Goal: Task Accomplishment & Management: Complete application form

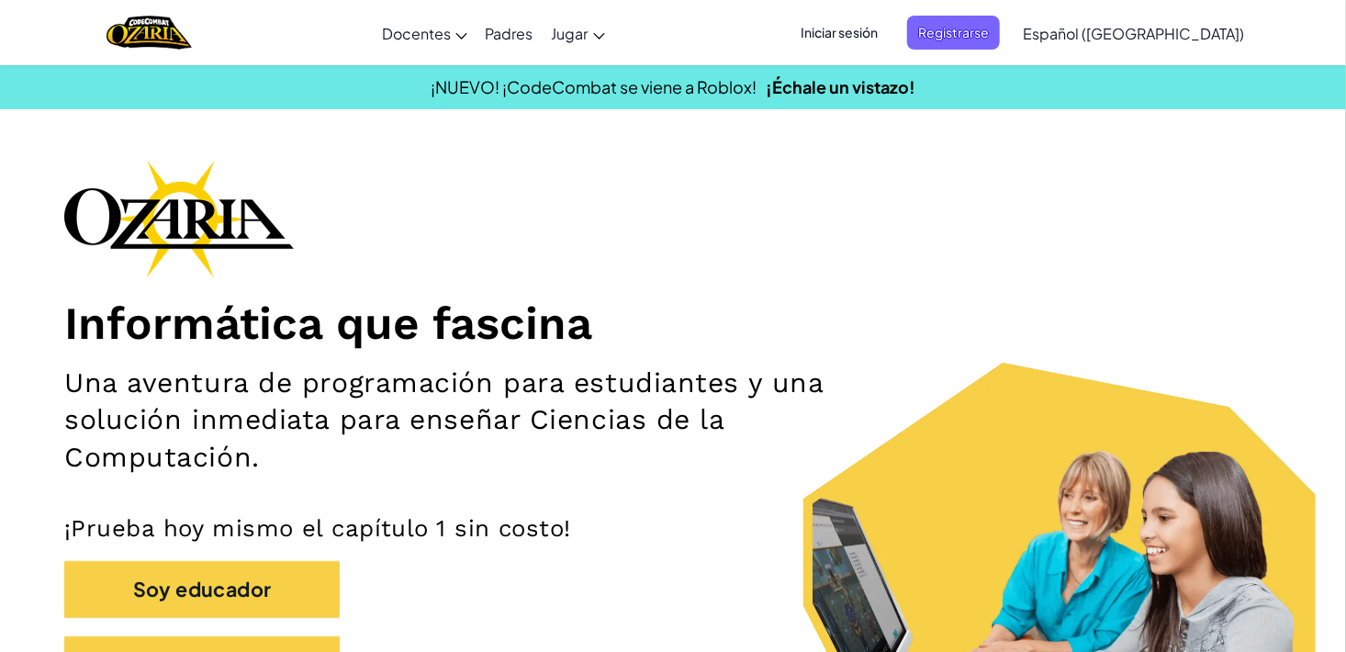
click at [889, 36] on span "Iniciar sesión" at bounding box center [839, 33] width 99 height 34
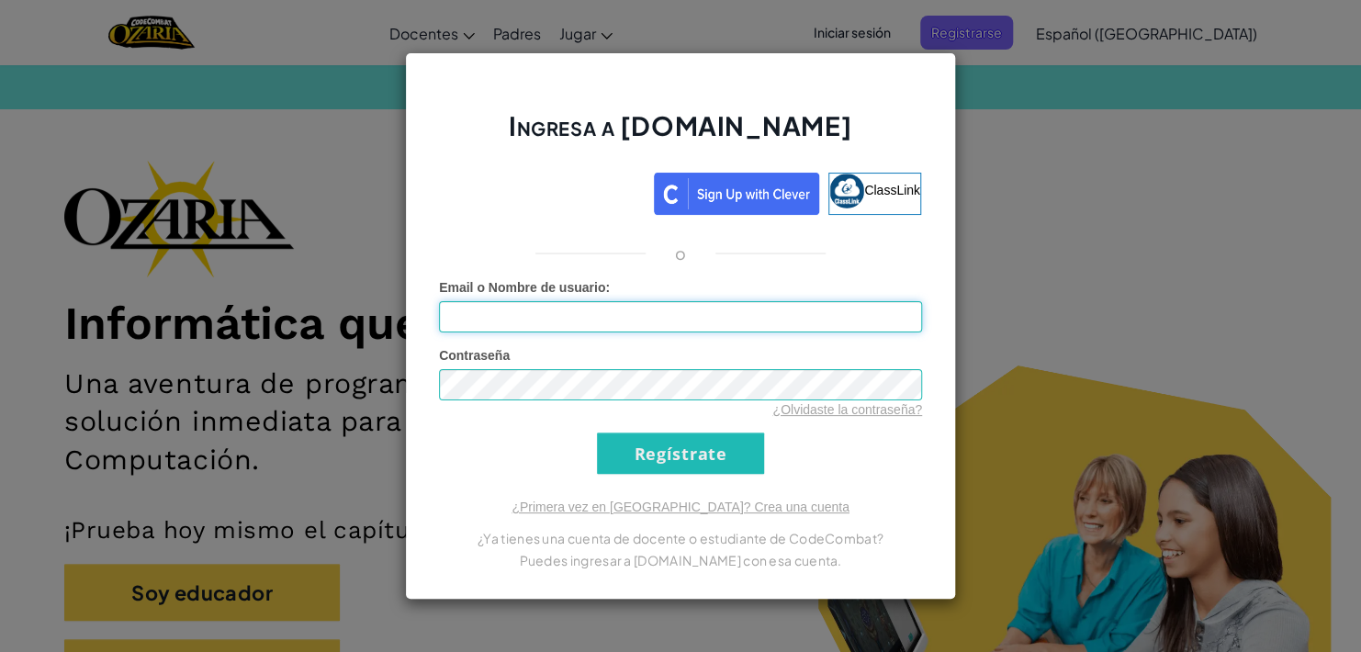
click at [591, 311] on input "Email o Nombre de usuario :" at bounding box center [680, 316] width 483 height 31
type input "[EMAIL_ADDRESS][DOMAIN_NAME]"
click at [716, 450] on input "Regístrate" at bounding box center [680, 453] width 167 height 41
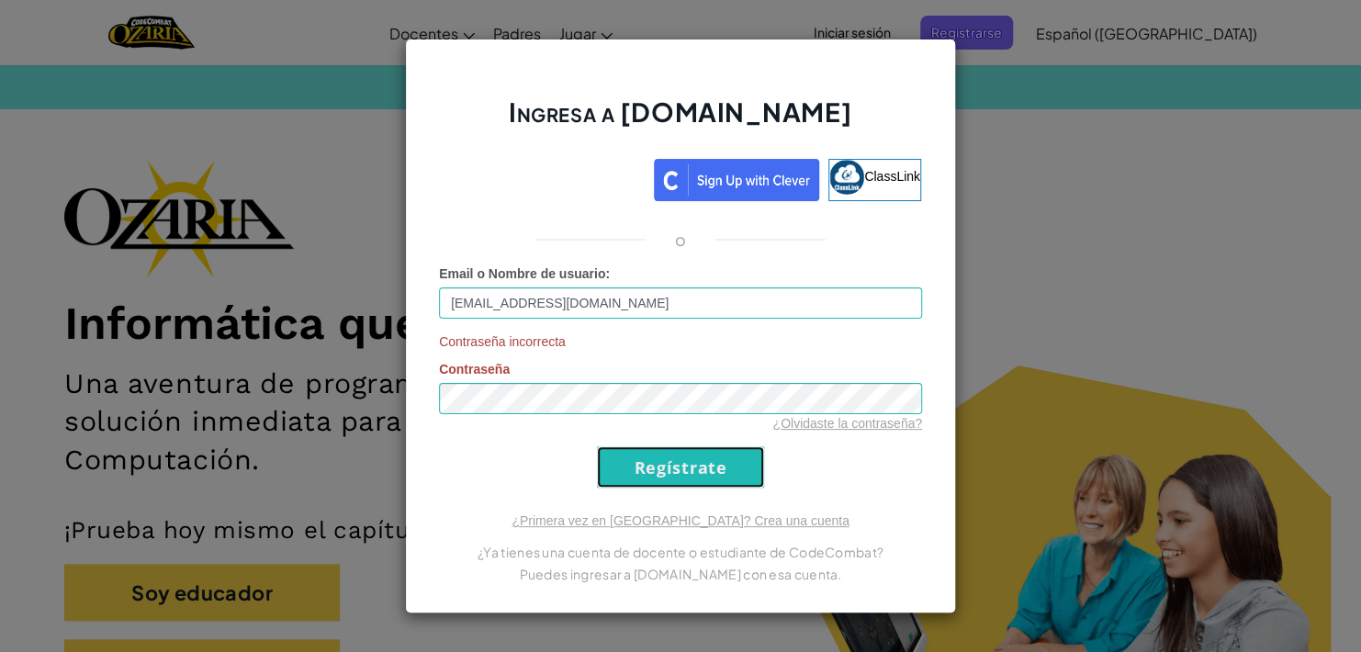
click at [716, 450] on input "Regístrate" at bounding box center [680, 466] width 167 height 41
click at [1034, 258] on div "Ingresa a [DOMAIN_NAME] ClassLink o Email o Nombre de usuario : [EMAIL_ADDRESS]…" at bounding box center [680, 326] width 1361 height 652
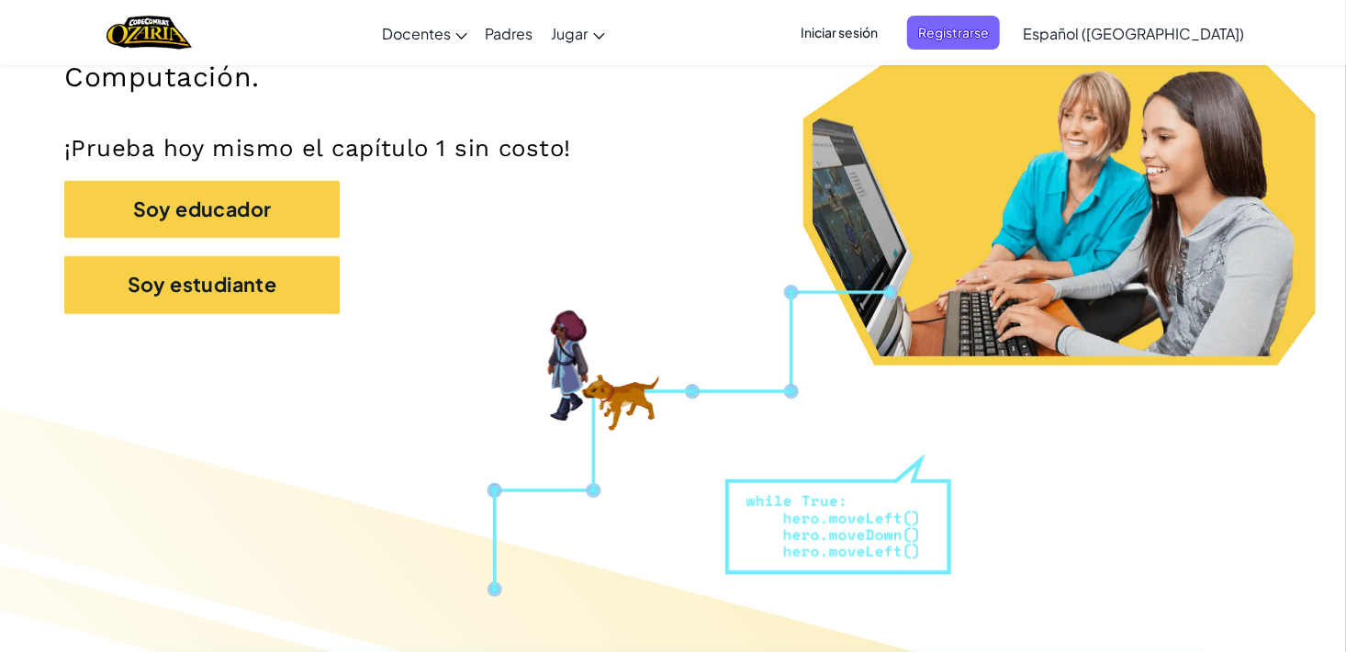
scroll to position [382, 0]
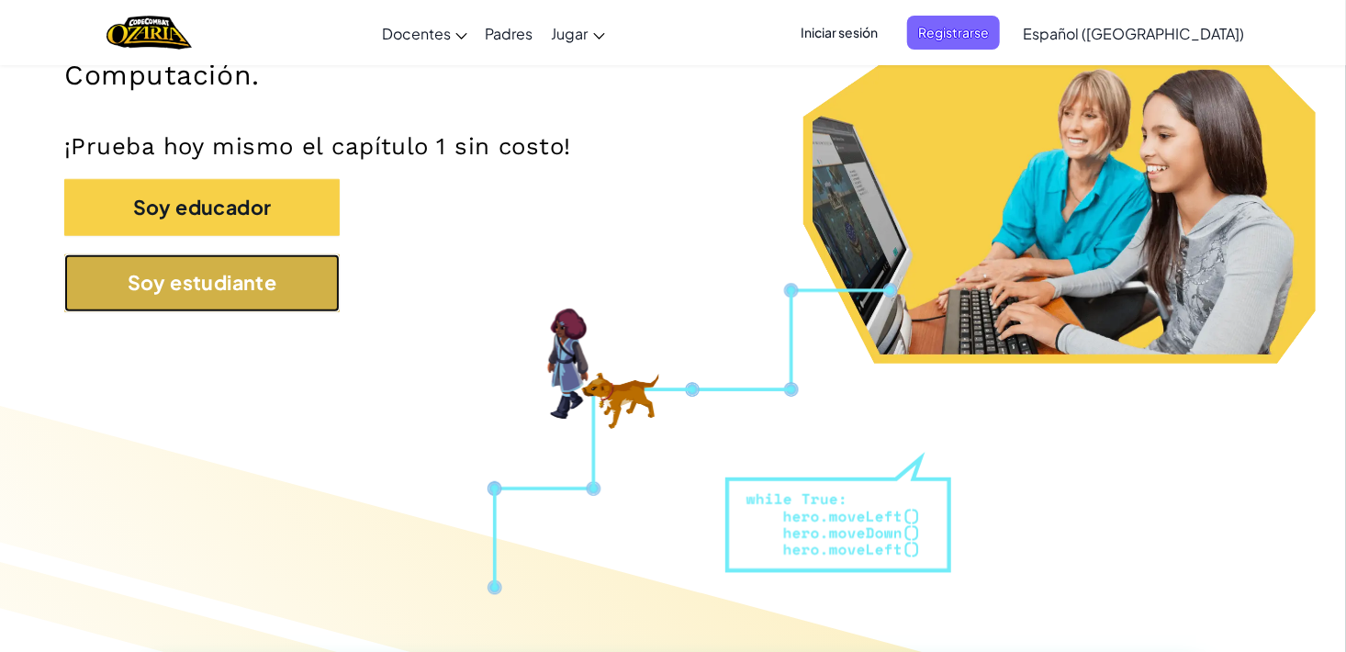
click at [291, 278] on button "Soy estudiante" at bounding box center [202, 282] width 276 height 57
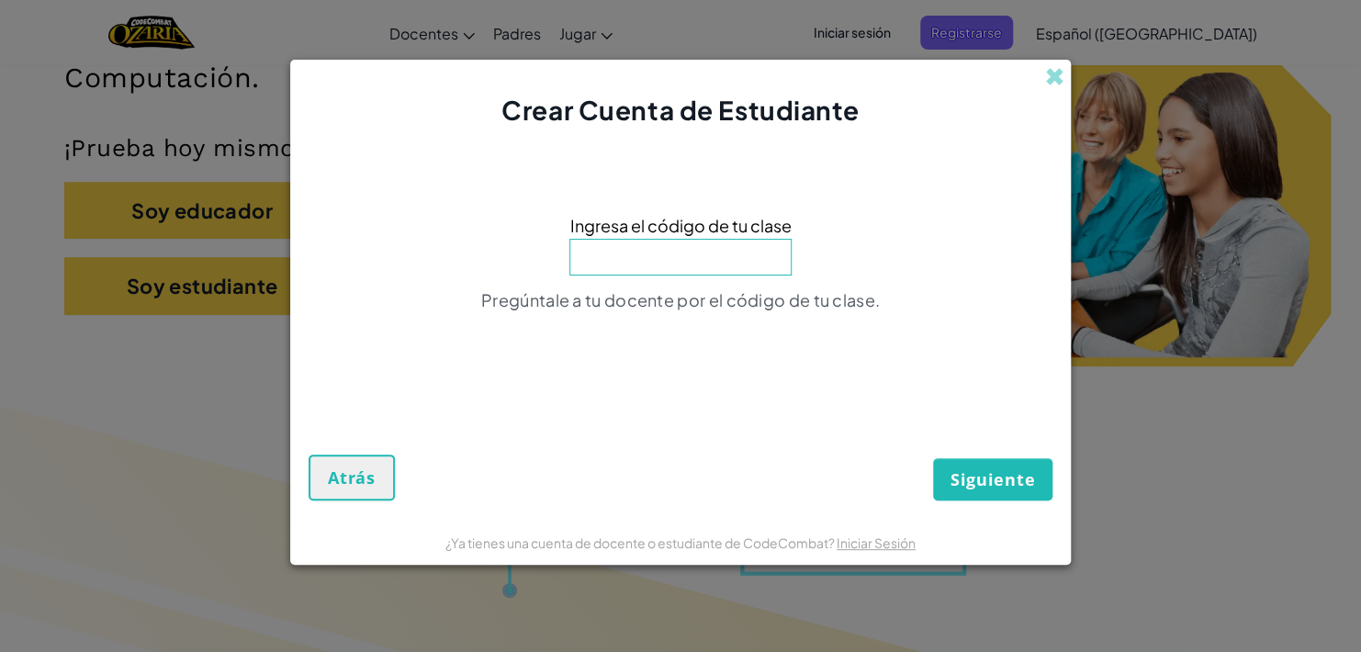
click at [618, 268] on input at bounding box center [680, 257] width 222 height 37
type input "EastDryPlate"
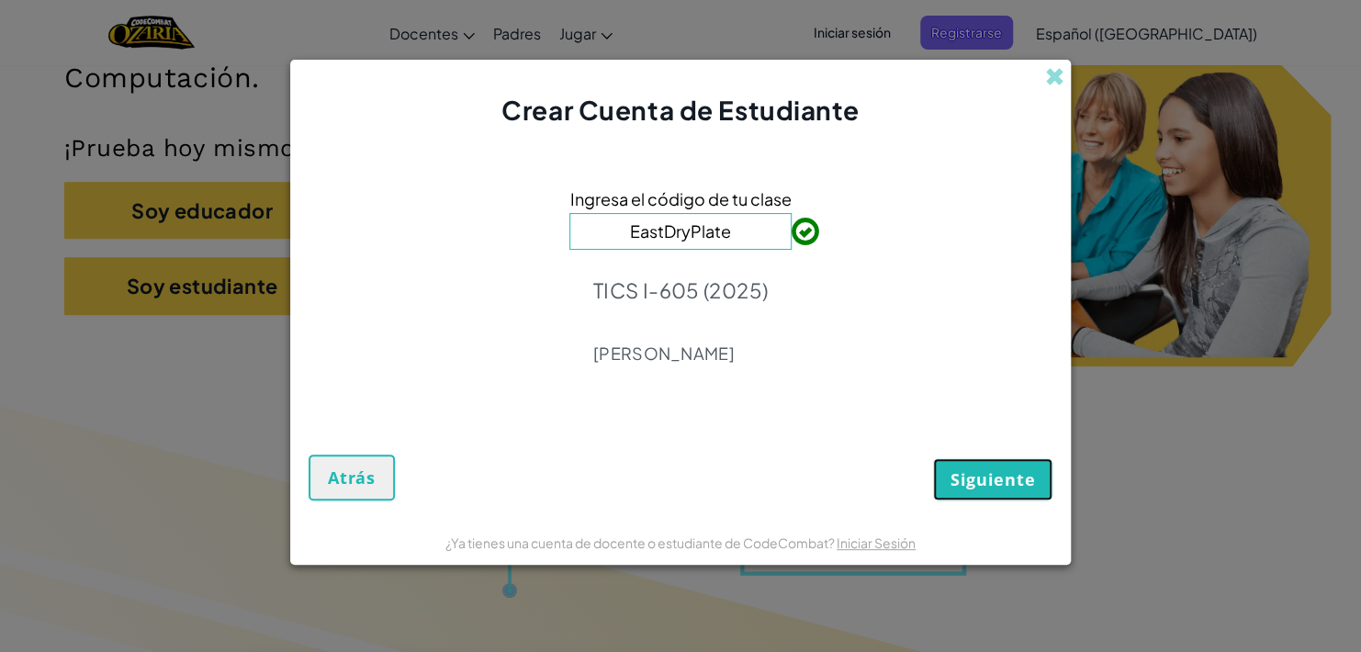
click at [999, 477] on span "Siguiente" at bounding box center [993, 479] width 84 height 22
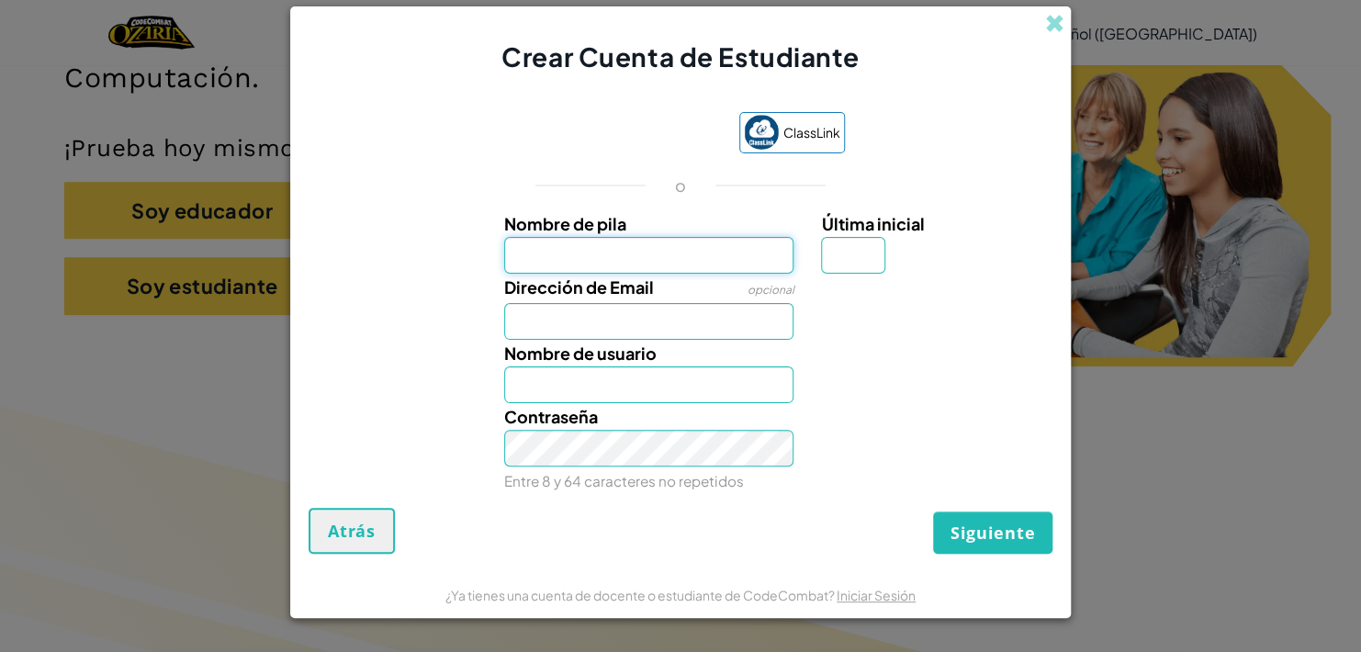
click at [629, 239] on input "Nombre de pila" at bounding box center [649, 255] width 290 height 37
type input "[PERSON_NAME]"
type input "G"
type input "[EMAIL_ADDRESS][DOMAIN_NAME]"
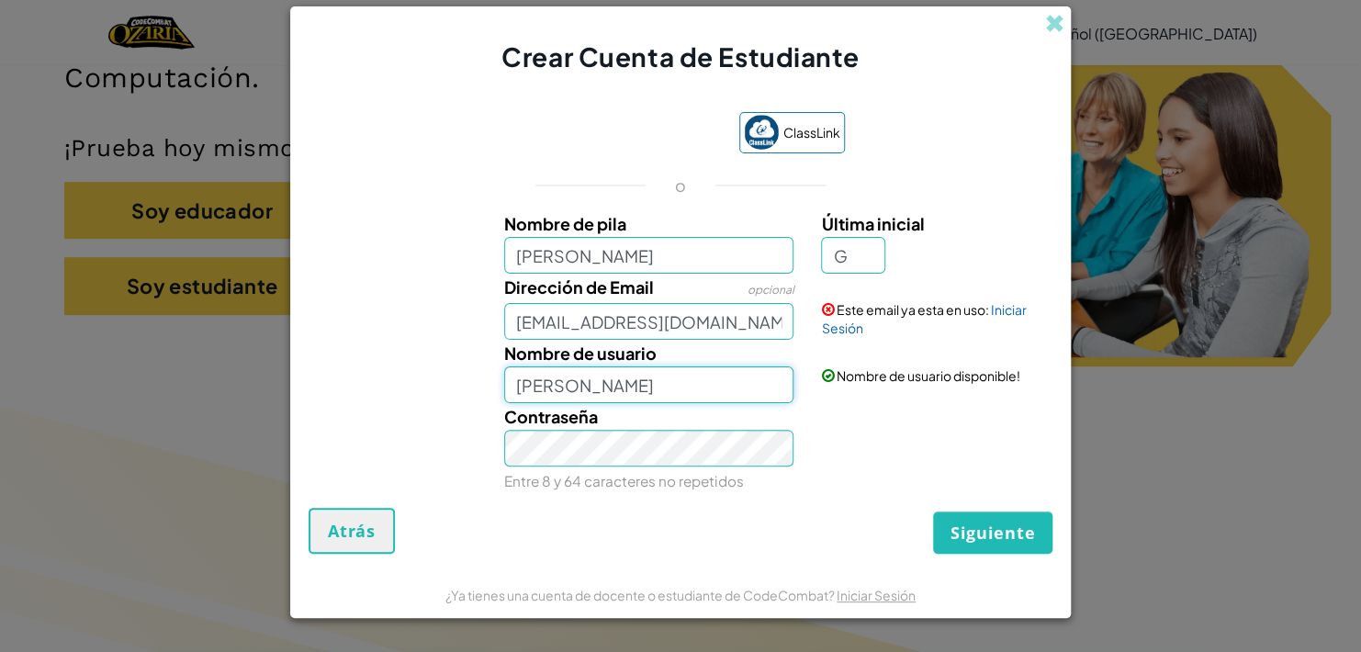
click at [562, 388] on input "[PERSON_NAME]" at bounding box center [649, 384] width 290 height 37
type input "[PERSON_NAME]"
click at [993, 520] on button "Siguiente" at bounding box center [992, 533] width 119 height 42
click at [1007, 306] on link "Iniciar Sesión" at bounding box center [923, 318] width 205 height 35
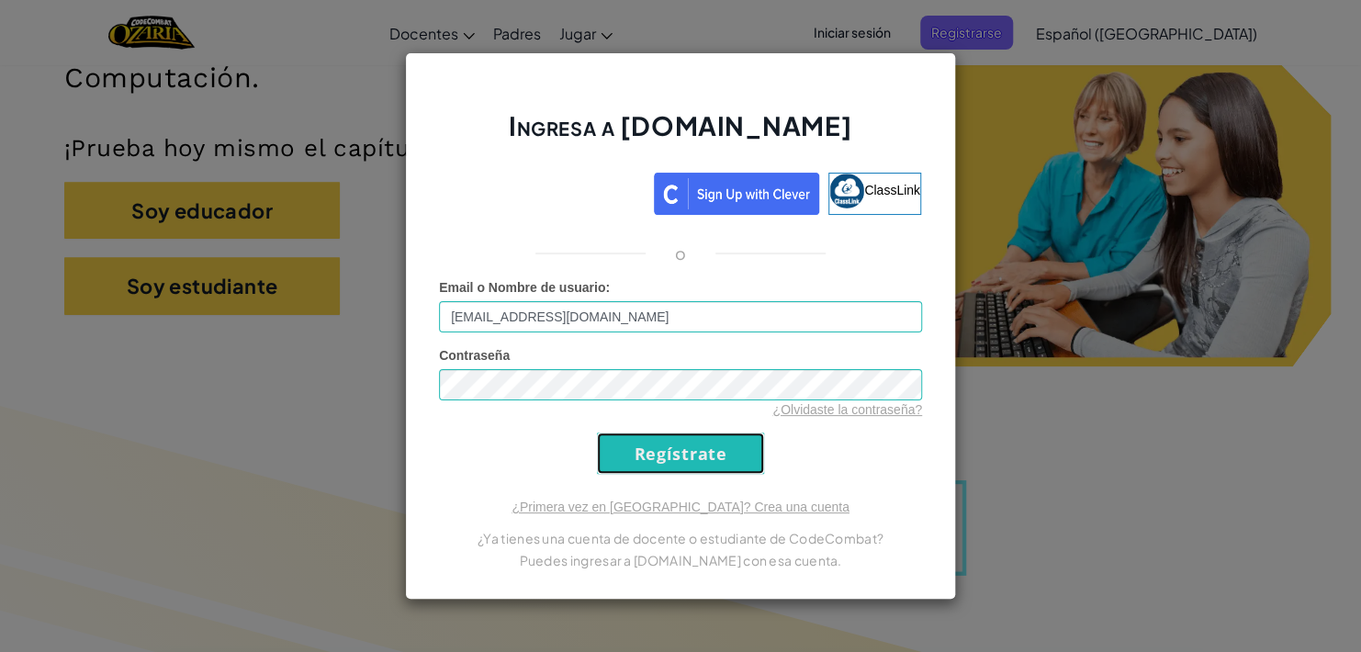
click at [647, 454] on input "Regístrate" at bounding box center [680, 453] width 167 height 41
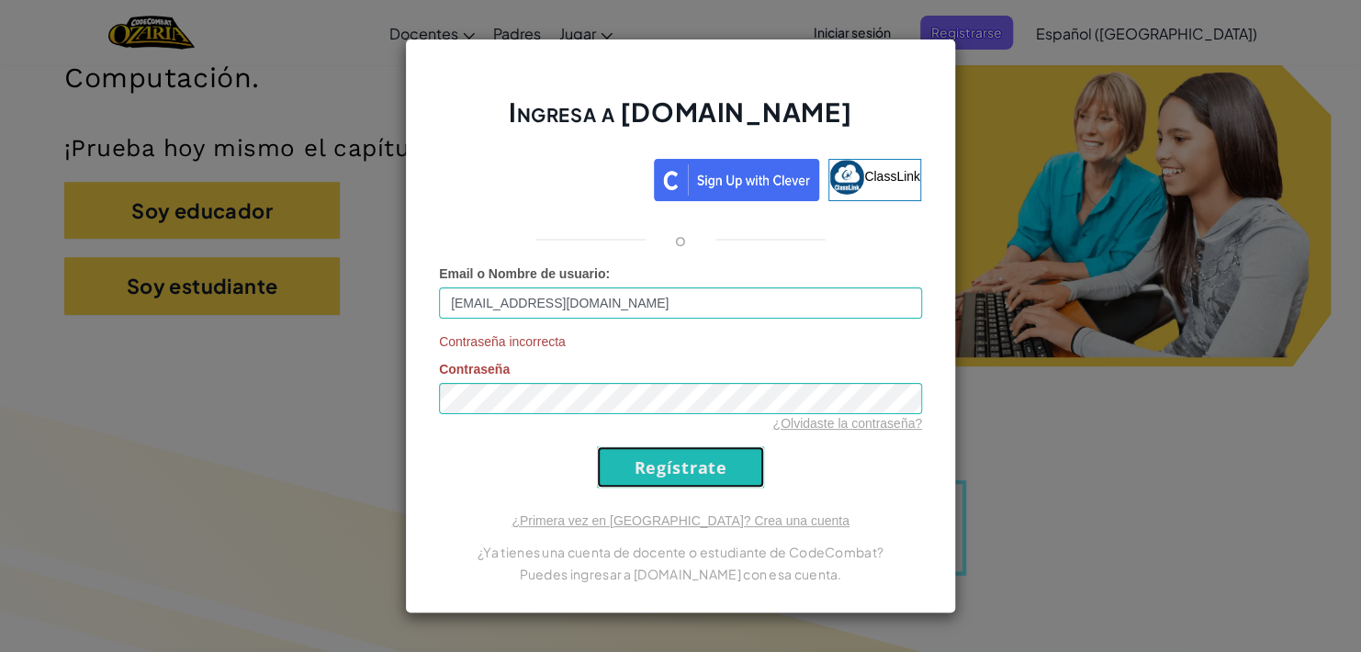
click at [647, 454] on input "Regístrate" at bounding box center [680, 466] width 167 height 41
click at [1033, 158] on div "Ingresa a [DOMAIN_NAME] ClassLink o Email o Nombre de usuario : [EMAIL_ADDRESS]…" at bounding box center [680, 326] width 1361 height 652
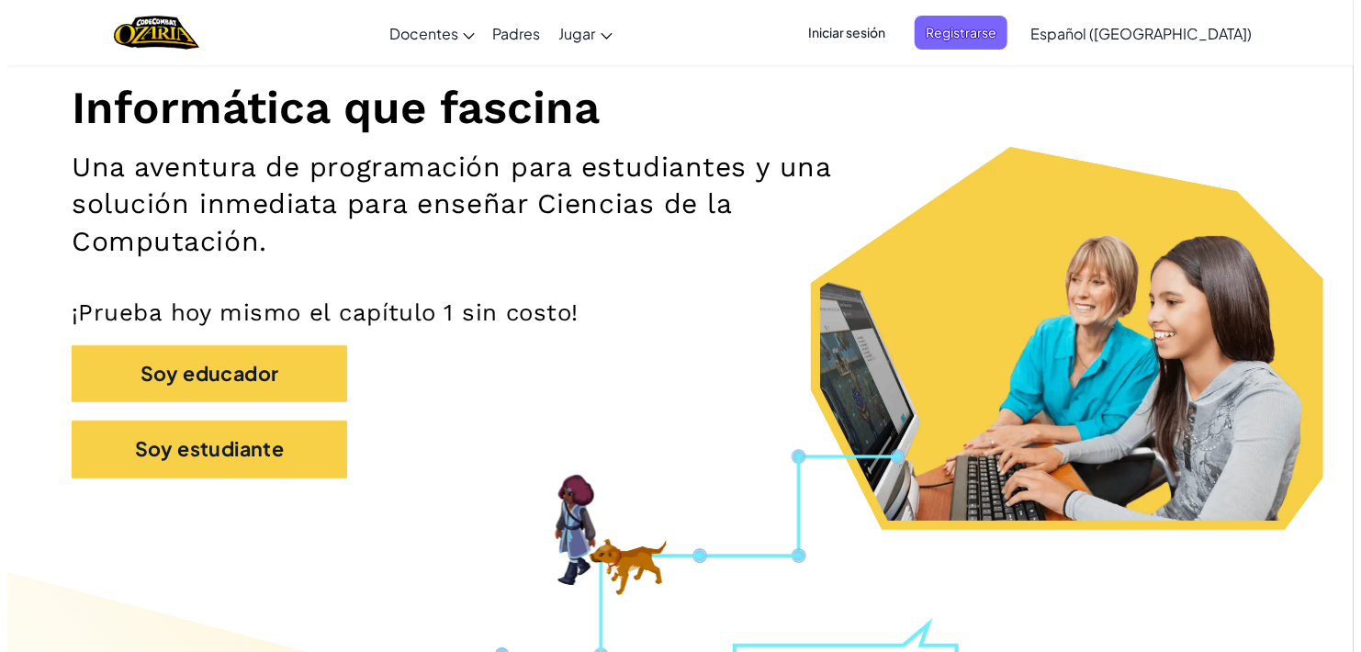
scroll to position [217, 0]
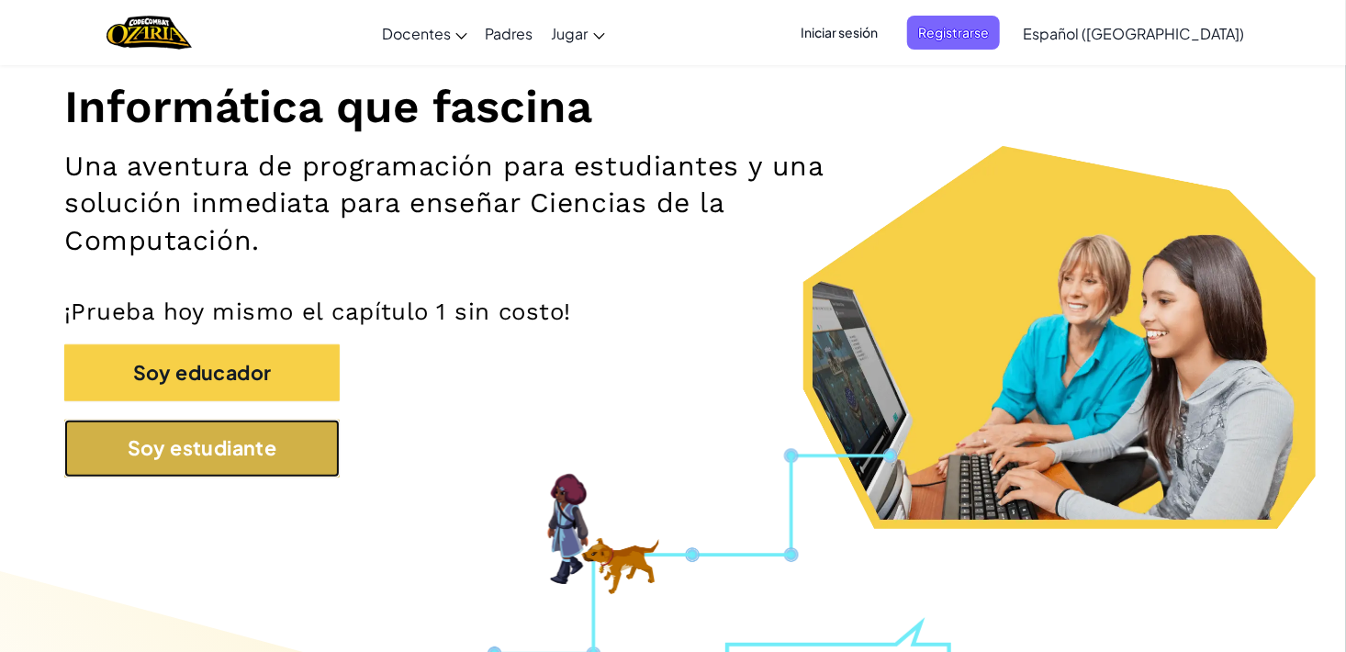
click at [274, 470] on button "Soy estudiante" at bounding box center [202, 448] width 276 height 57
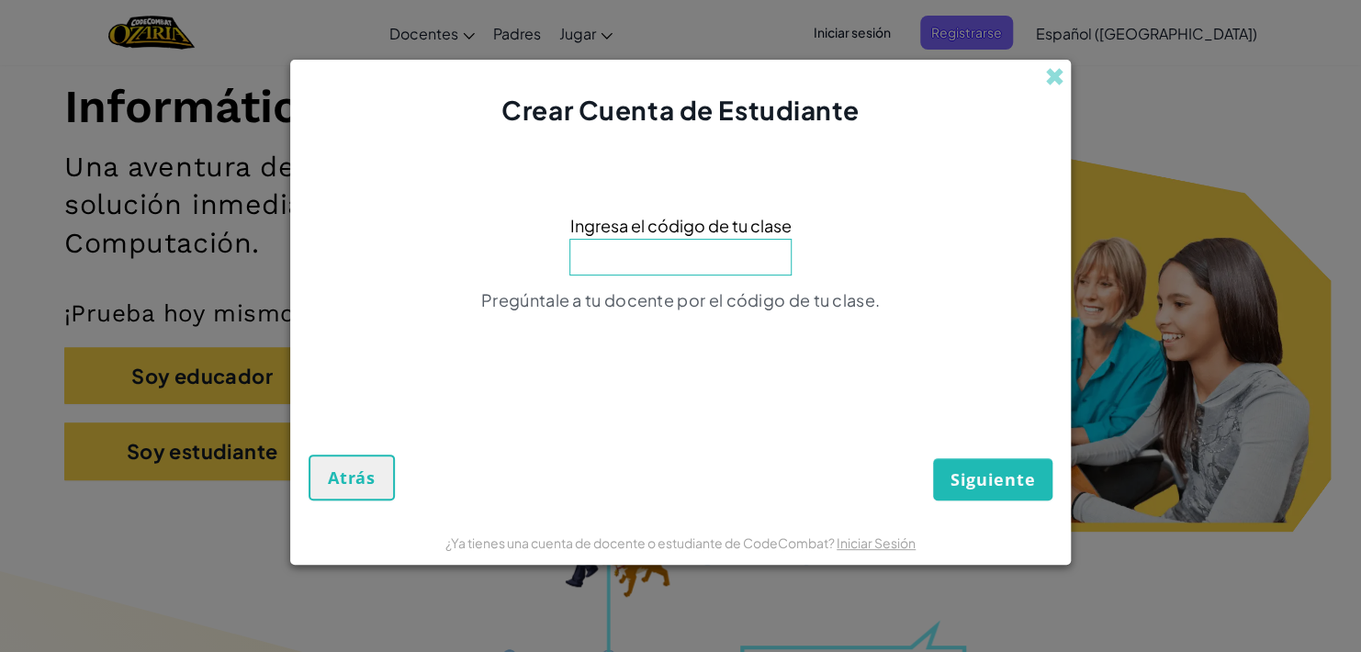
click at [685, 254] on input at bounding box center [680, 257] width 222 height 37
type input "EastDryPlate"
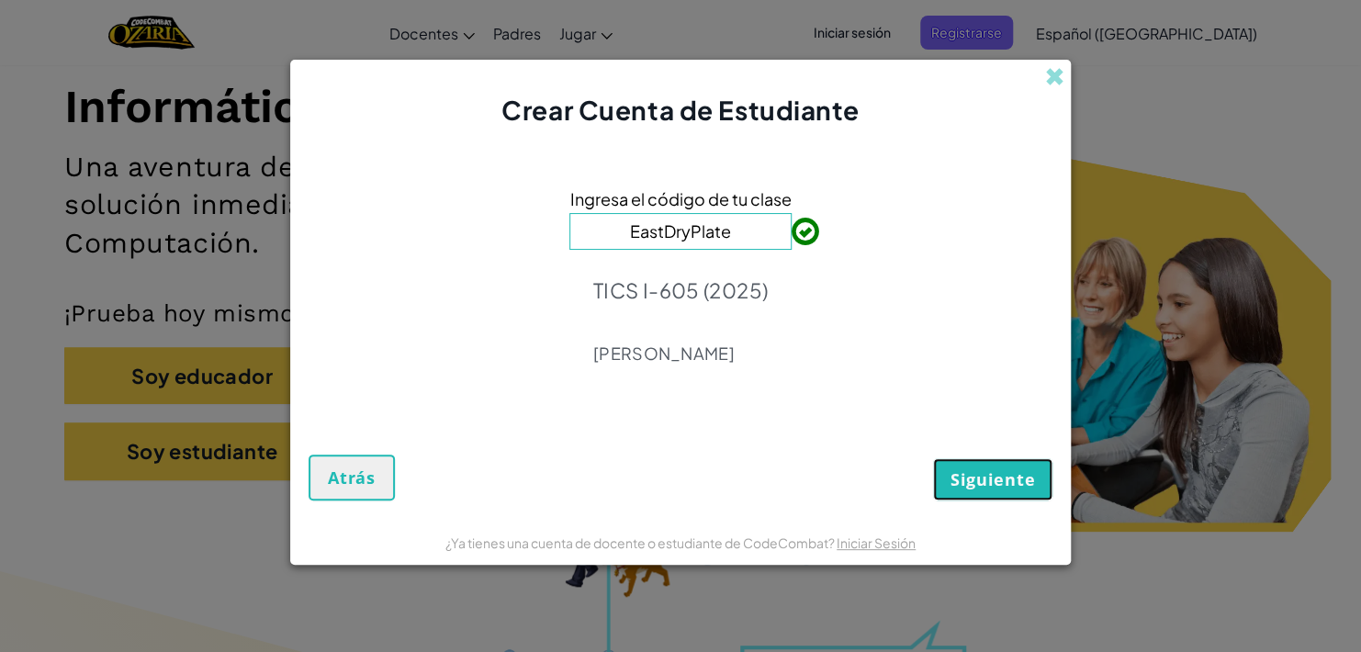
click at [954, 479] on span "Siguiente" at bounding box center [993, 479] width 84 height 22
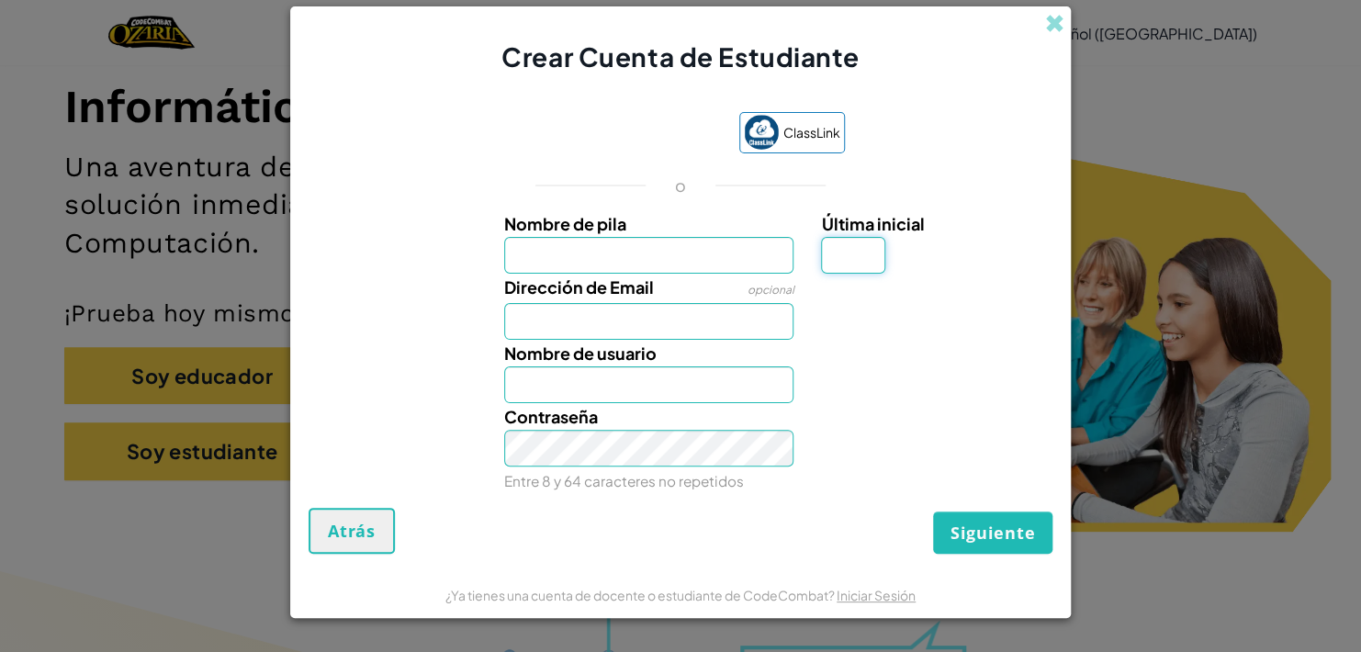
click at [852, 248] on input "Última inicial" at bounding box center [853, 255] width 64 height 37
type input "G"
type input "[PERSON_NAME]"
type input "[EMAIL_ADDRESS][DOMAIN_NAME]"
type input "[PERSON_NAME]"
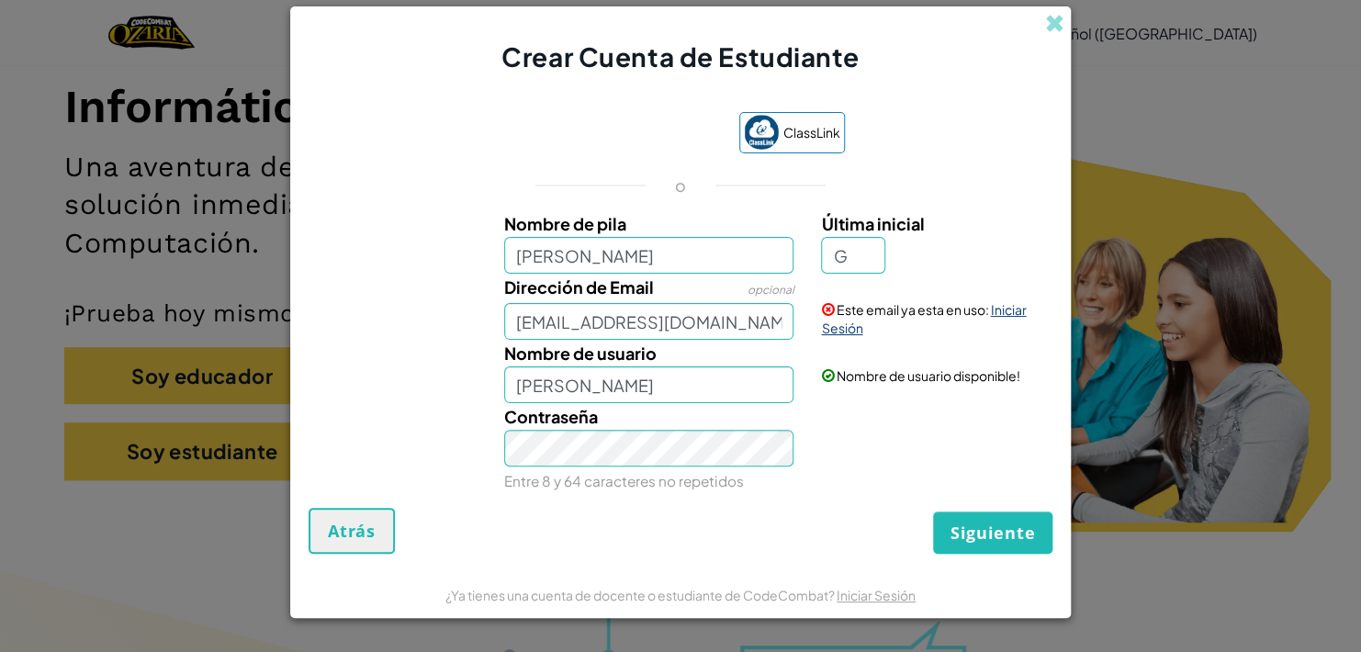
click at [1003, 307] on link "Iniciar Sesión" at bounding box center [923, 318] width 205 height 35
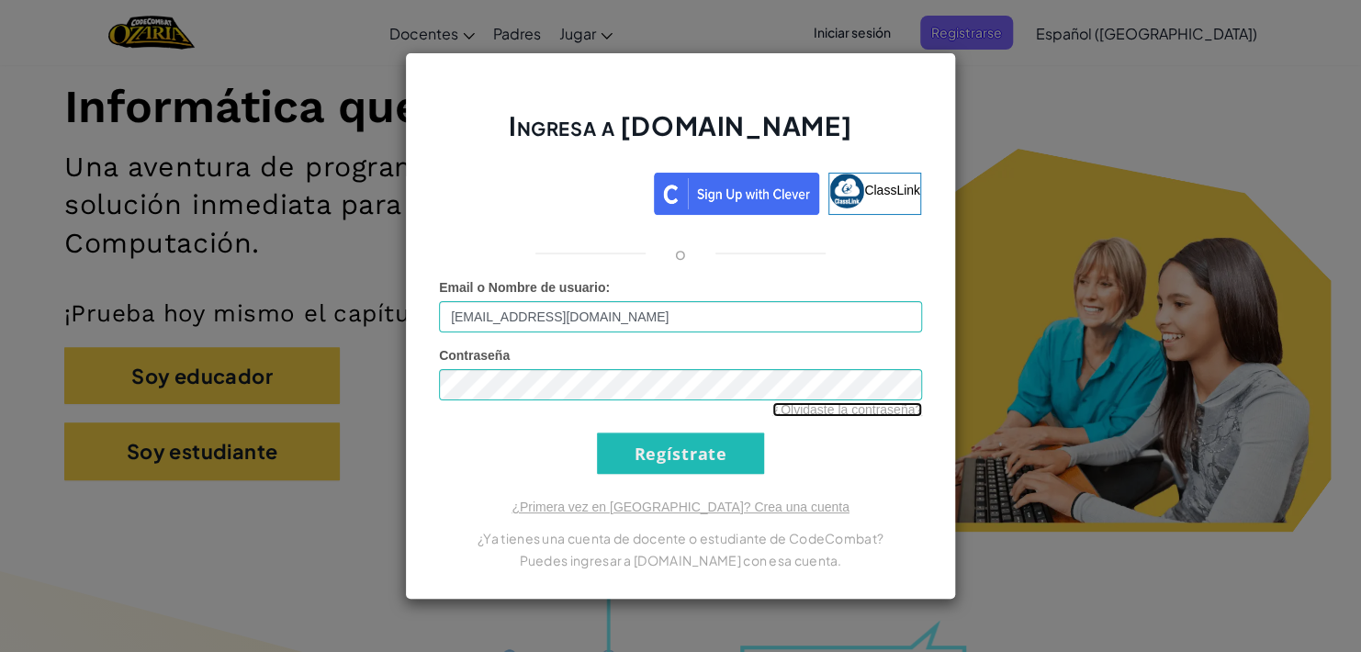
click at [796, 411] on link "¿Olvidaste la contraseña?" at bounding box center [847, 409] width 150 height 15
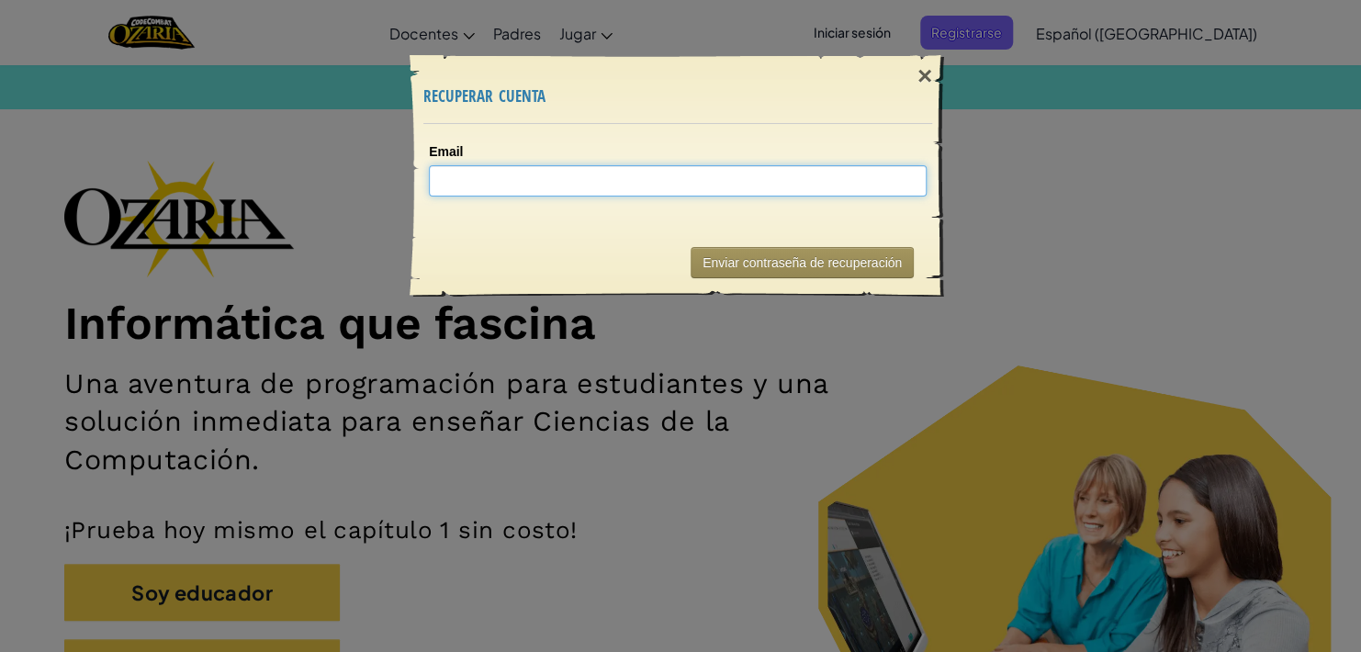
click at [603, 175] on input "Email" at bounding box center [678, 180] width 498 height 31
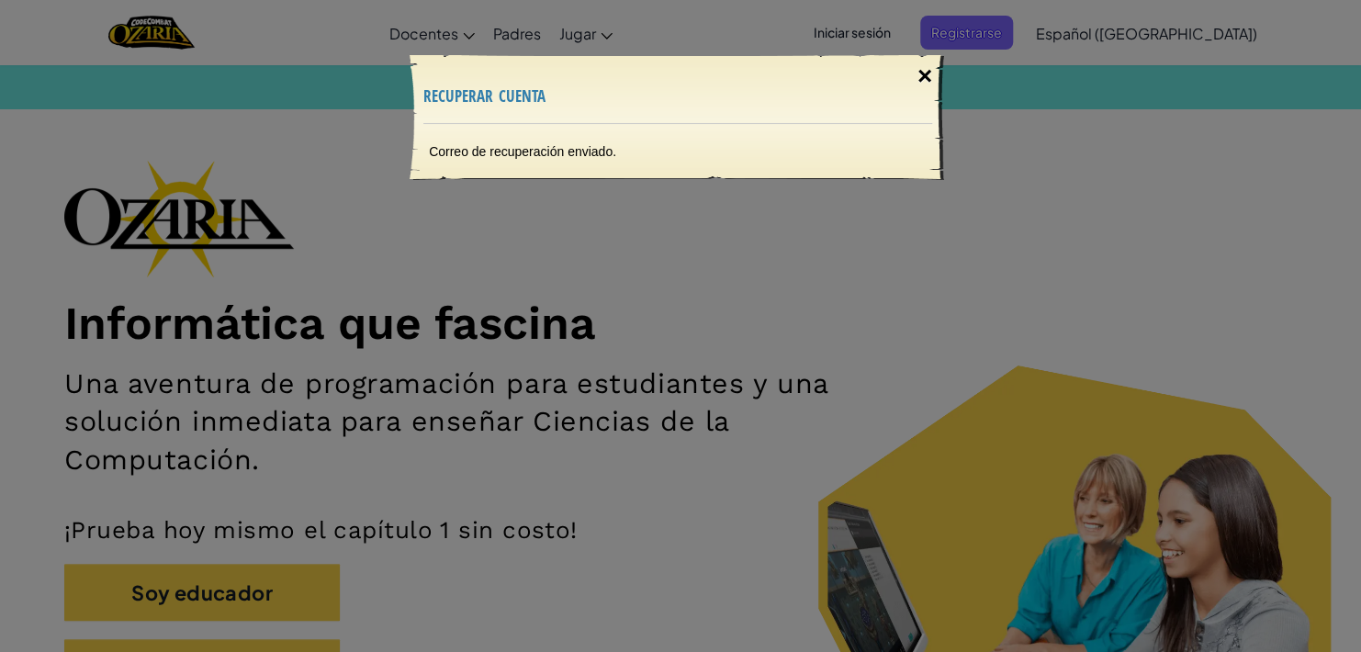
click at [919, 73] on div "×" at bounding box center [925, 76] width 42 height 53
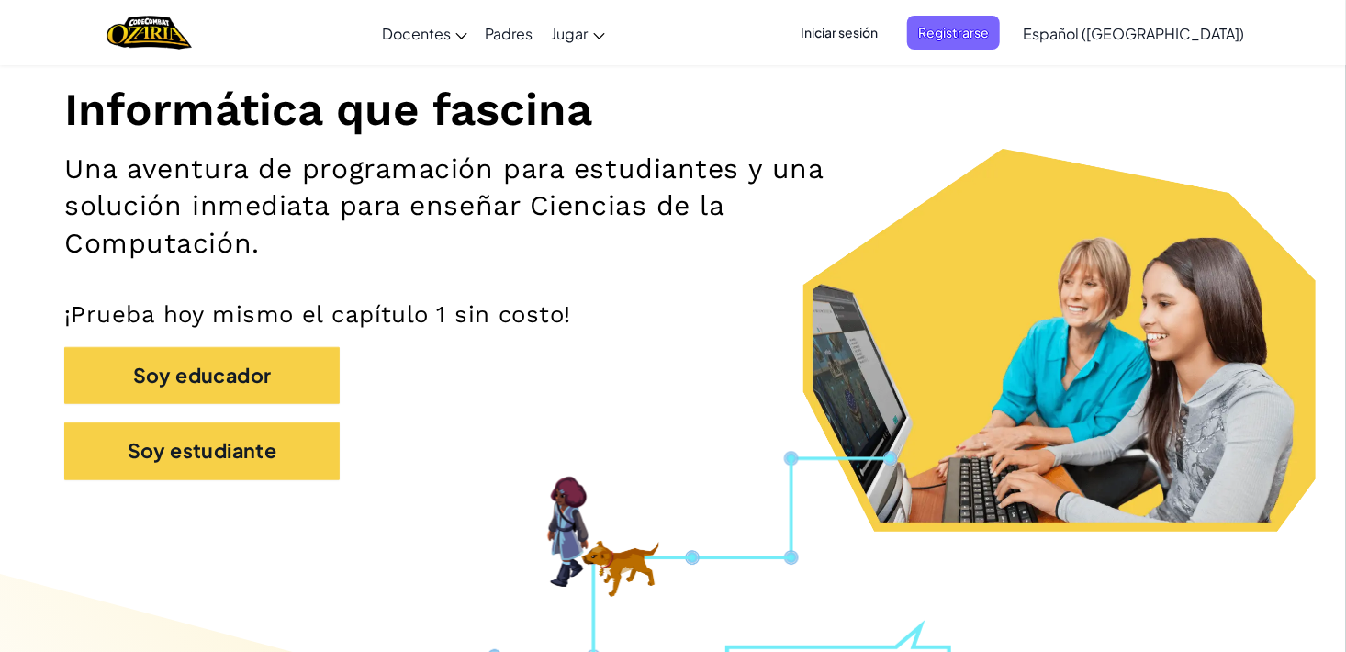
scroll to position [220, 0]
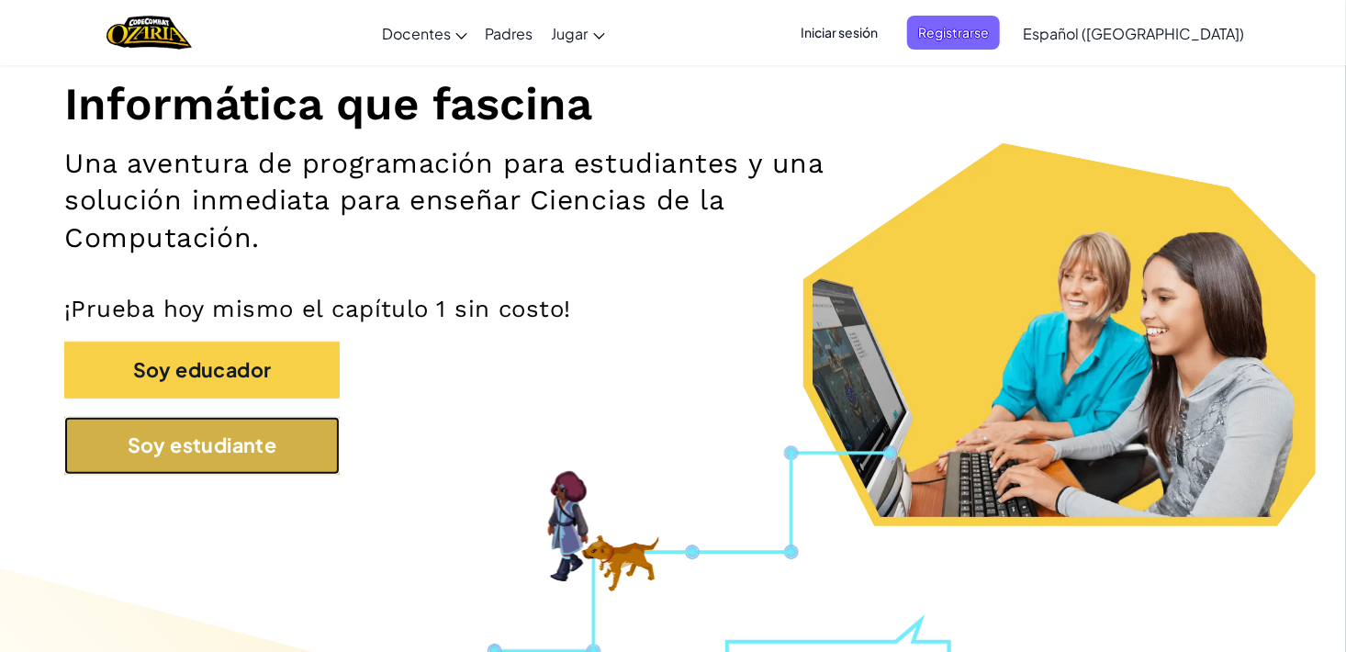
click at [269, 441] on button "Soy estudiante" at bounding box center [202, 445] width 276 height 57
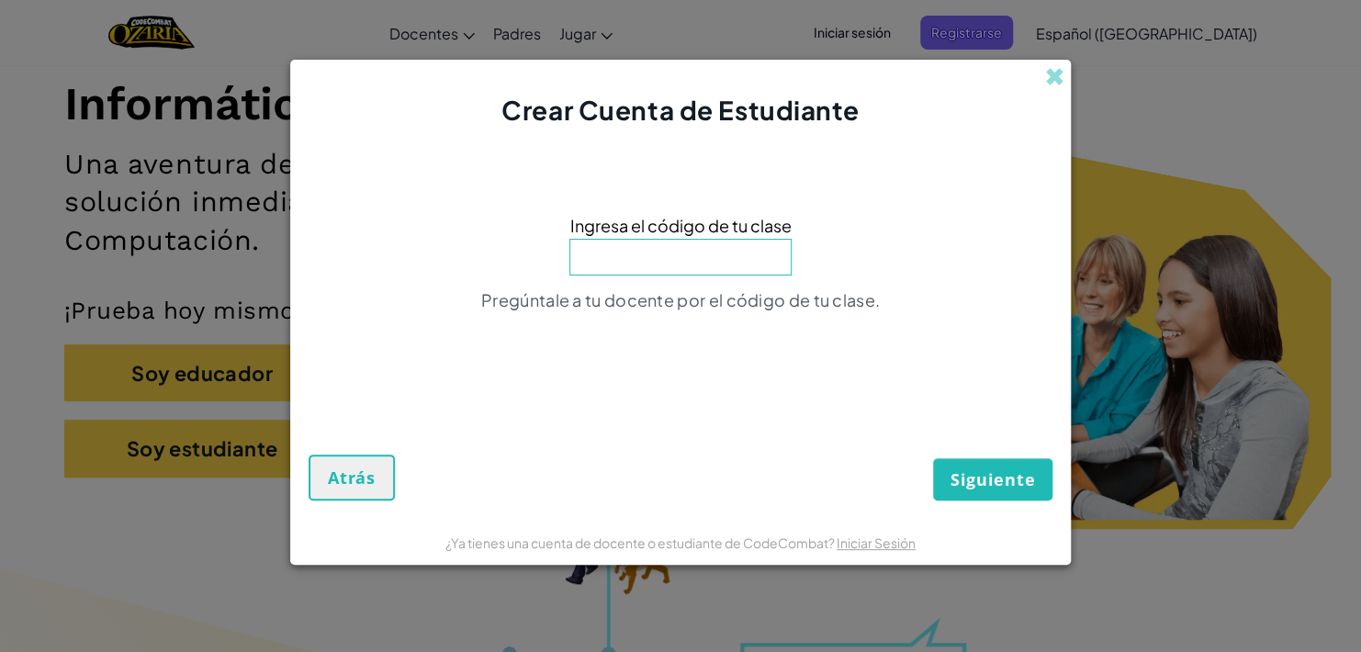
click at [681, 254] on input at bounding box center [680, 257] width 222 height 37
type input "EastDryPlate"
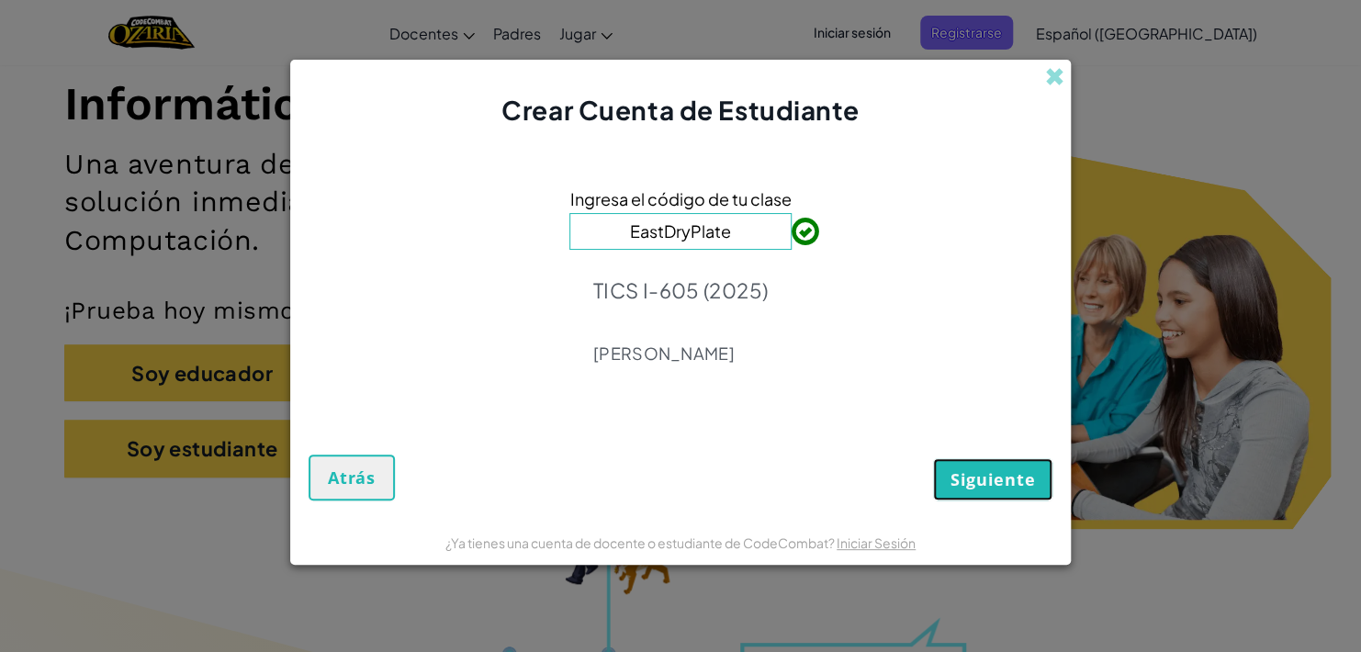
click at [1002, 495] on button "Siguiente" at bounding box center [992, 479] width 119 height 42
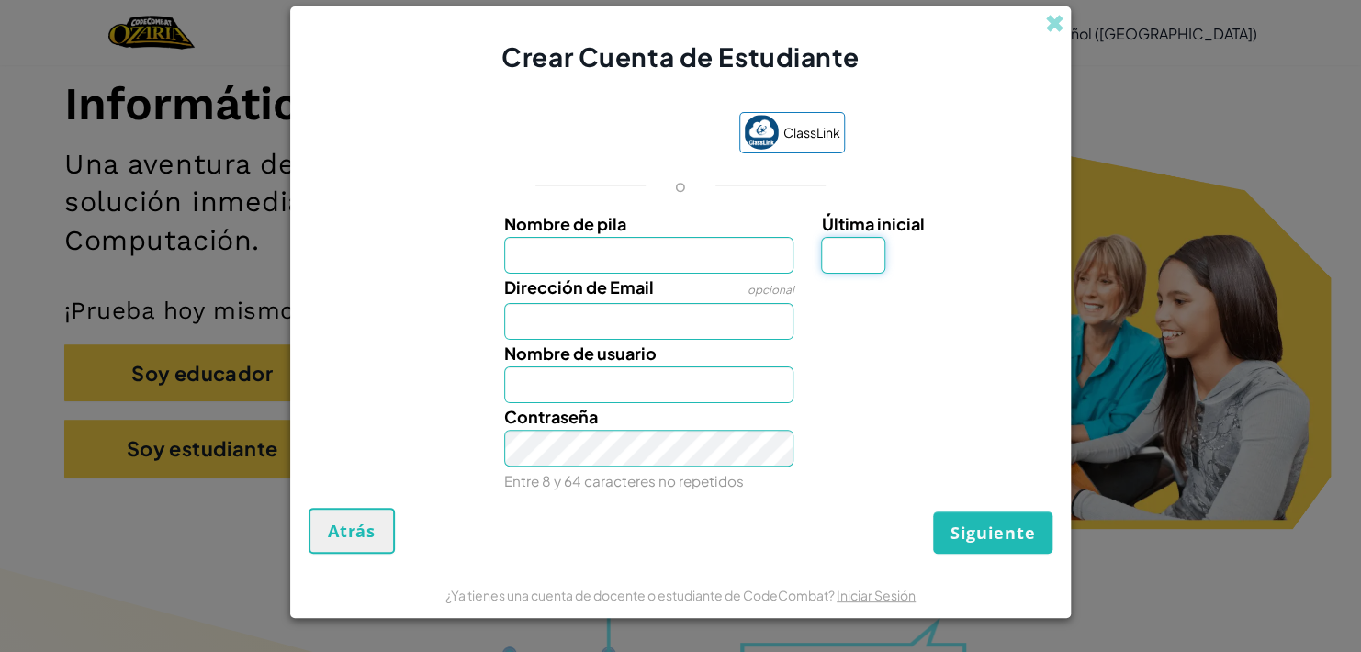
click at [862, 261] on input "Última inicial" at bounding box center [853, 255] width 64 height 37
type input "G"
type input "[PERSON_NAME]"
type input "[EMAIL_ADDRESS][DOMAIN_NAME]"
type input "[PERSON_NAME]"
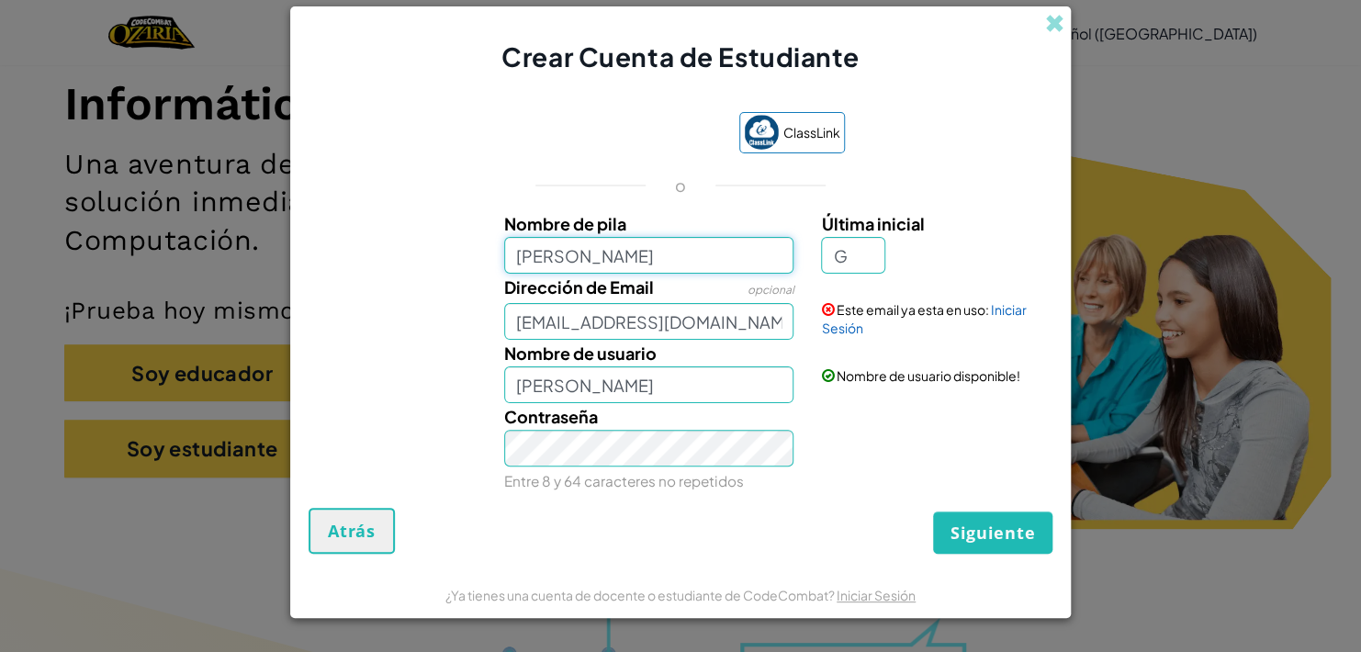
click at [678, 259] on input "[PERSON_NAME]" at bounding box center [649, 255] width 290 height 37
click at [1009, 310] on link "Iniciar Sesión" at bounding box center [923, 318] width 205 height 35
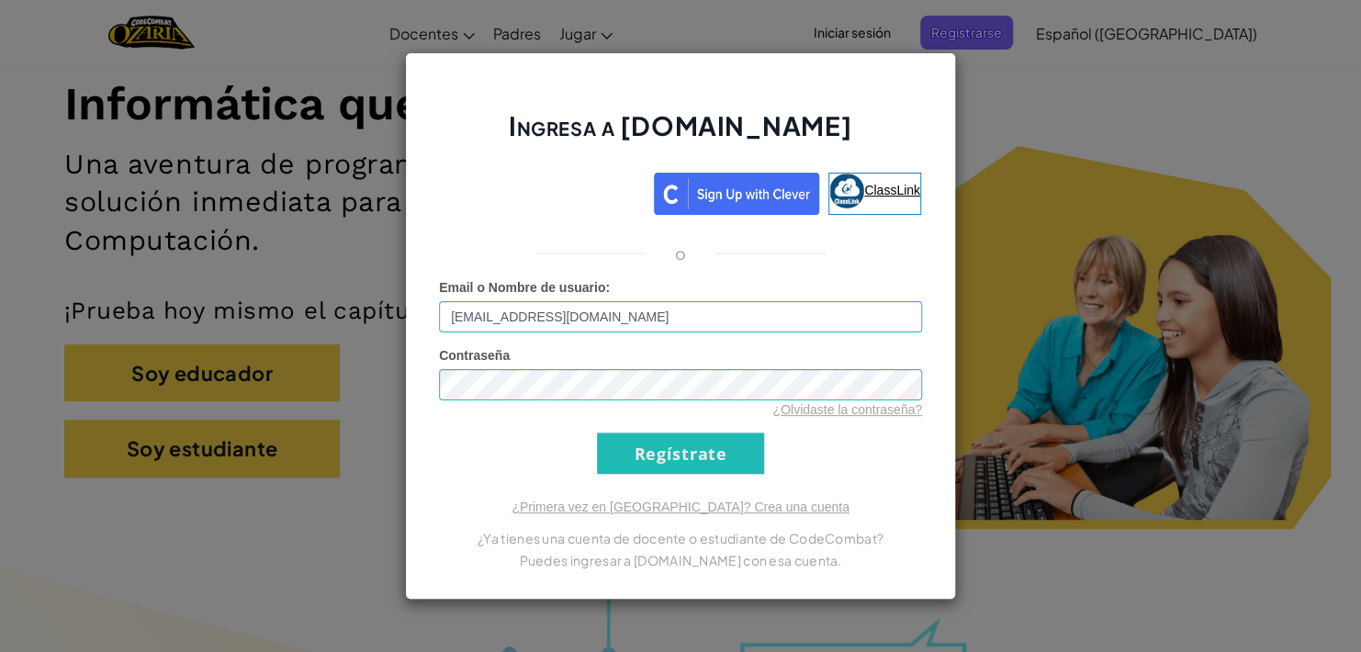
click at [879, 186] on span "ClassLink" at bounding box center [892, 190] width 56 height 15
click at [346, 265] on div "Ingresa a [DOMAIN_NAME] ClassLink o Error desconocido. Email o Nombre de usuari…" at bounding box center [680, 326] width 1361 height 652
